Goal: Task Accomplishment & Management: Use online tool/utility

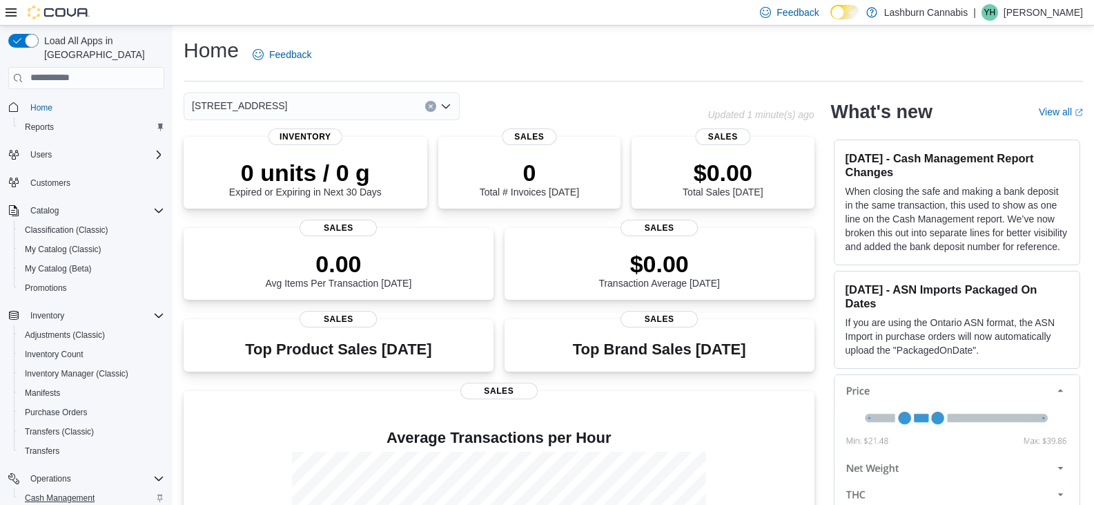
scroll to position [136, 0]
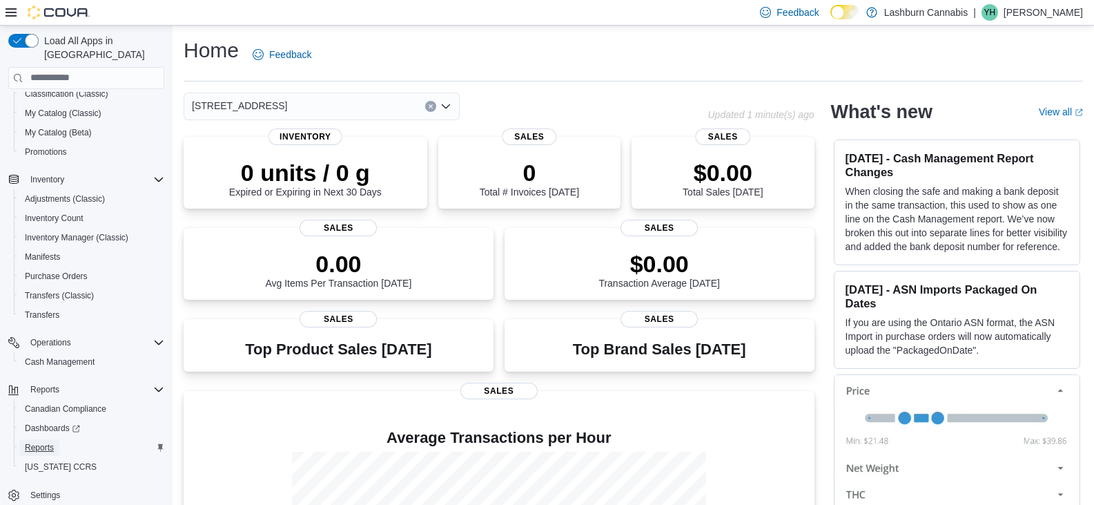
click at [37, 442] on span "Reports" at bounding box center [39, 447] width 29 height 11
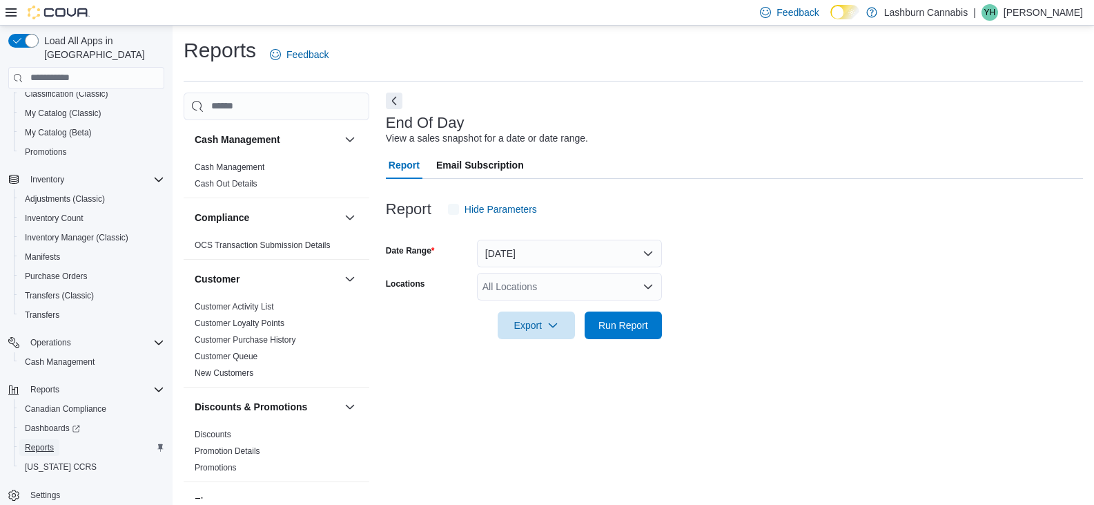
scroll to position [5, 0]
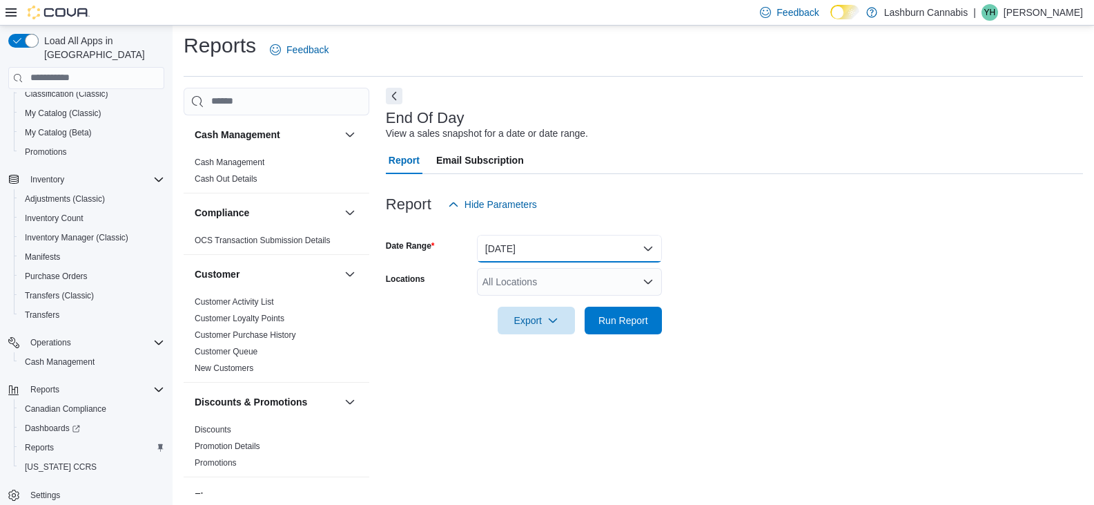
click at [556, 246] on button "[DATE]" at bounding box center [569, 249] width 185 height 28
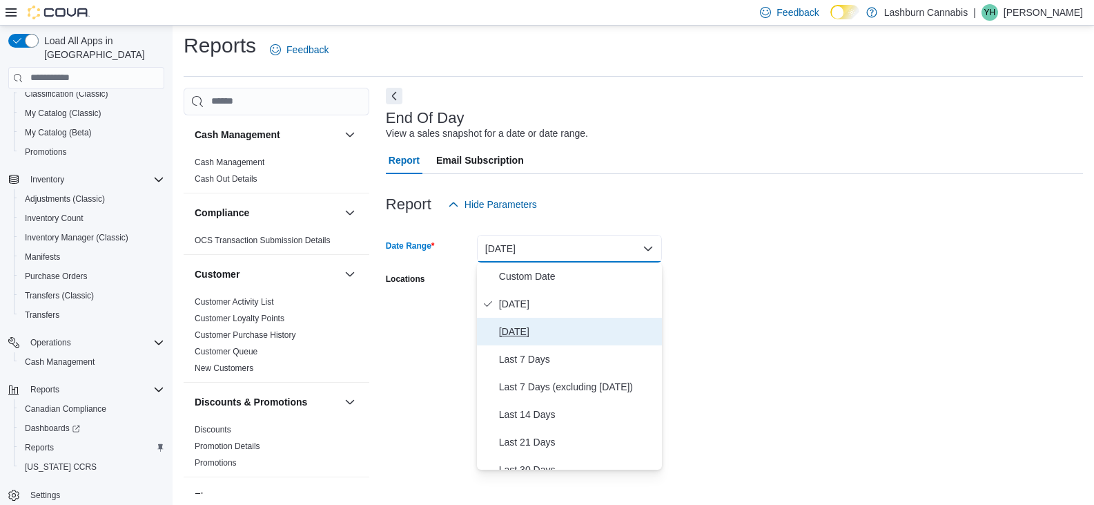
click at [516, 329] on span "[DATE]" at bounding box center [577, 331] width 157 height 17
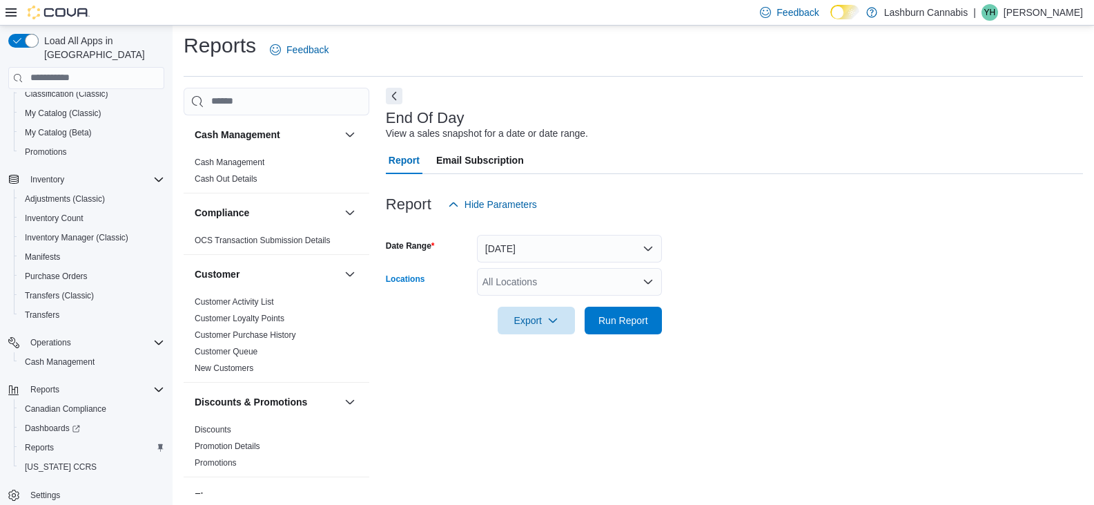
click at [516, 284] on div "All Locations" at bounding box center [569, 282] width 185 height 28
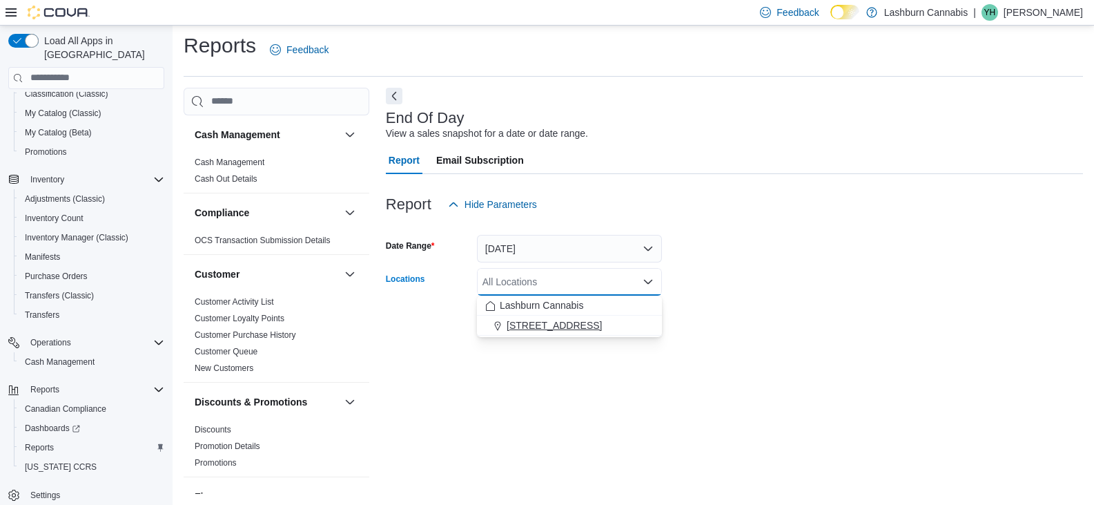
click at [513, 330] on span "[STREET_ADDRESS]" at bounding box center [554, 325] width 95 height 14
click at [513, 330] on span "Export" at bounding box center [536, 321] width 61 height 28
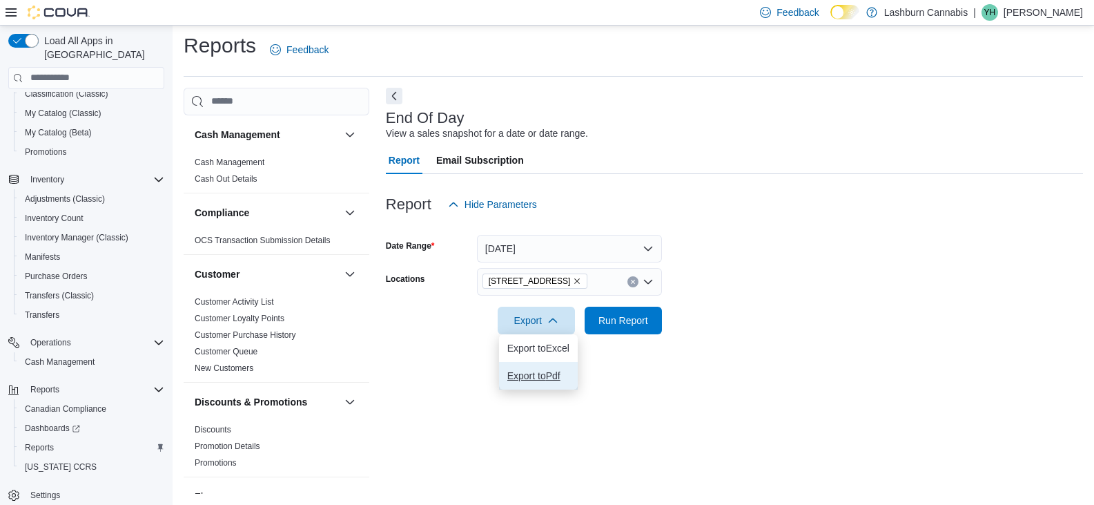
click at [525, 380] on span "Export to Pdf" at bounding box center [539, 375] width 62 height 11
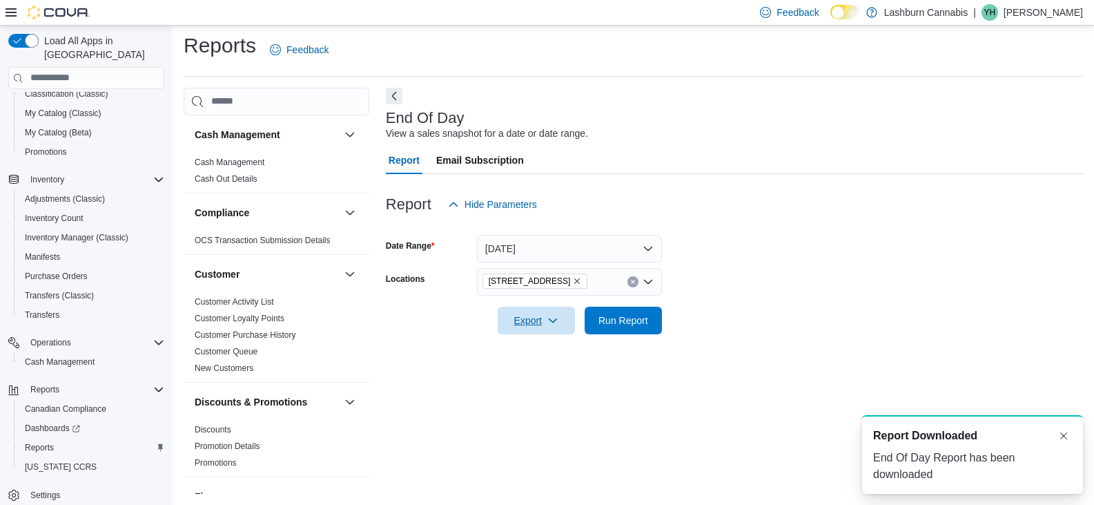
scroll to position [0, 0]
